Goal: Complete application form

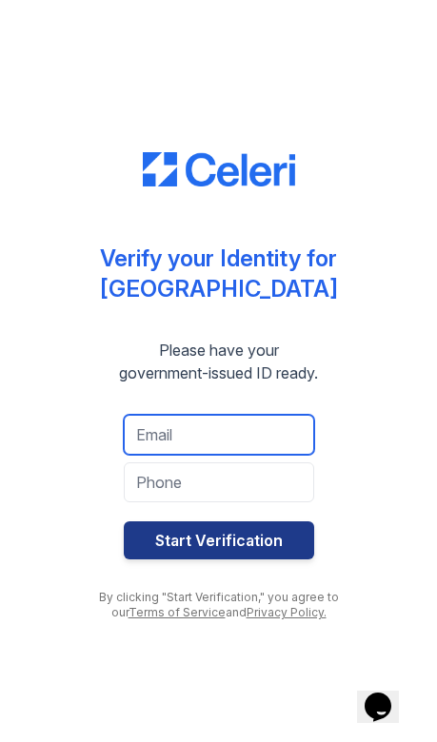
click at [287, 443] on input "email" at bounding box center [219, 435] width 190 height 40
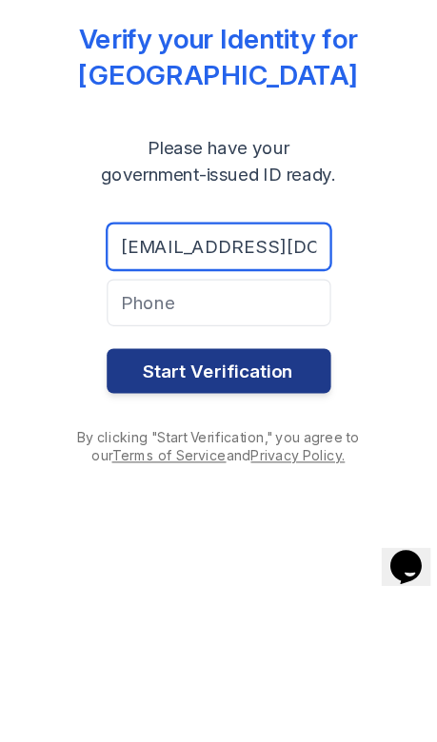
type input "[EMAIL_ADDRESS][DOMAIN_NAME]"
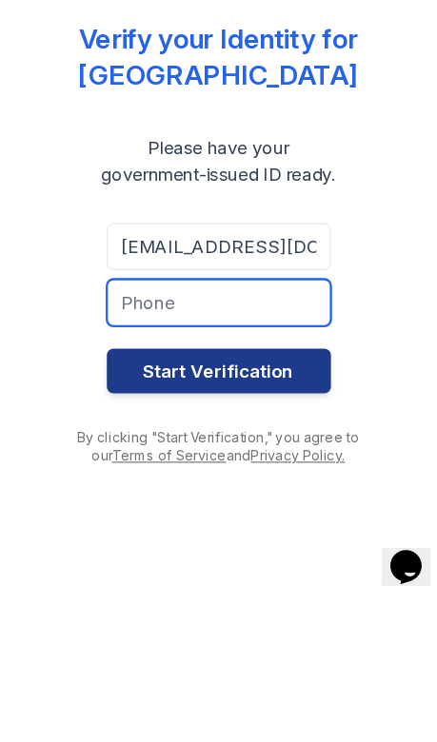
click at [127, 463] on input "tel" at bounding box center [219, 483] width 190 height 40
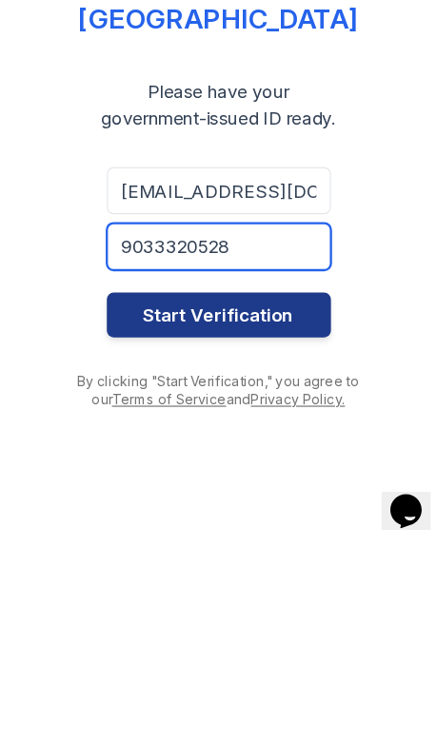
type input "9033320528"
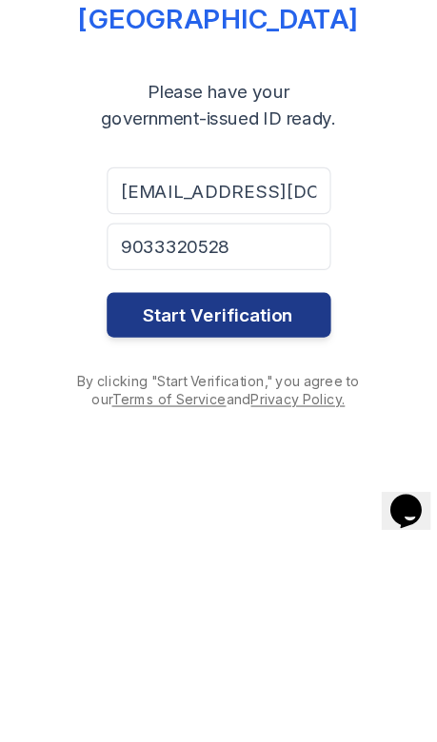
click at [124, 522] on button "Start Verification" at bounding box center [219, 541] width 190 height 38
